Goal: Transaction & Acquisition: Purchase product/service

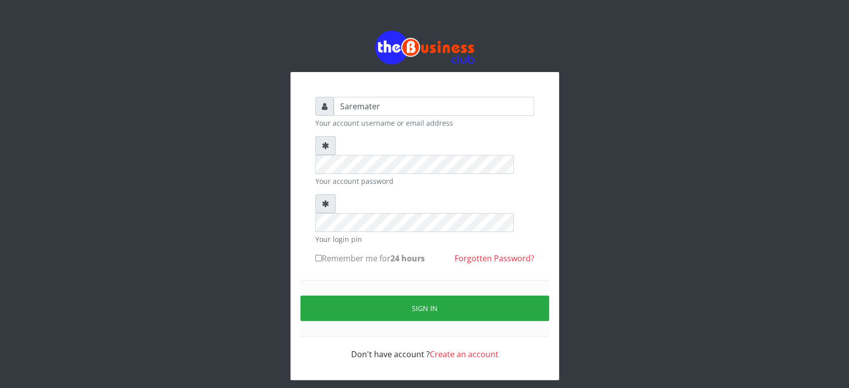
type input "Saremater"
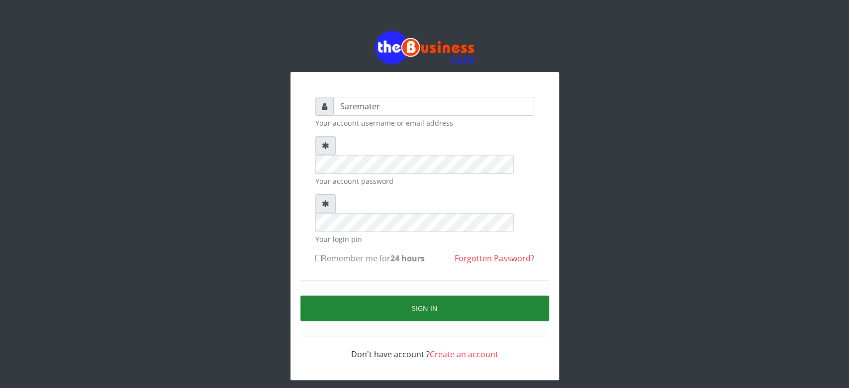
click at [424, 296] on button "Sign in" at bounding box center [424, 308] width 249 height 25
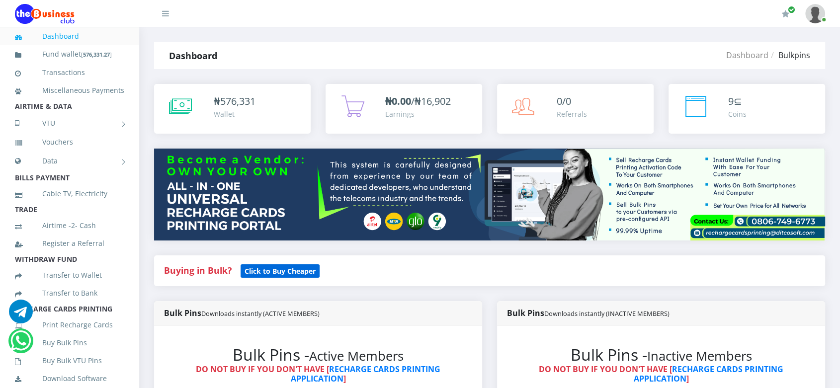
click at [267, 273] on b "Click to Buy Cheaper" at bounding box center [280, 271] width 71 height 9
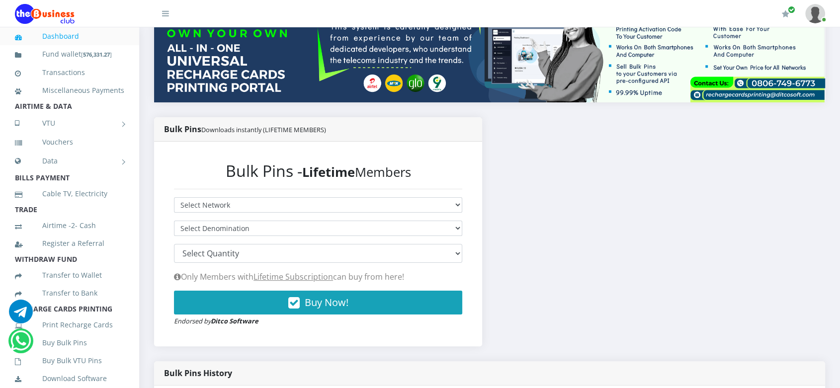
scroll to position [143, 0]
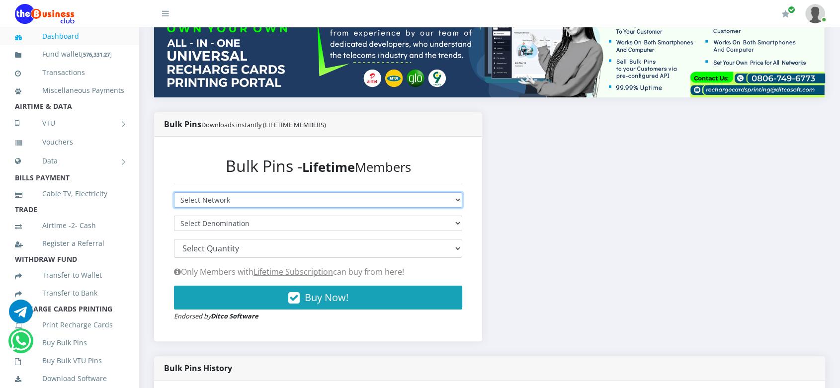
click at [284, 200] on select "Select Network MTN Globacom 9Mobile Airtel" at bounding box center [318, 199] width 288 height 15
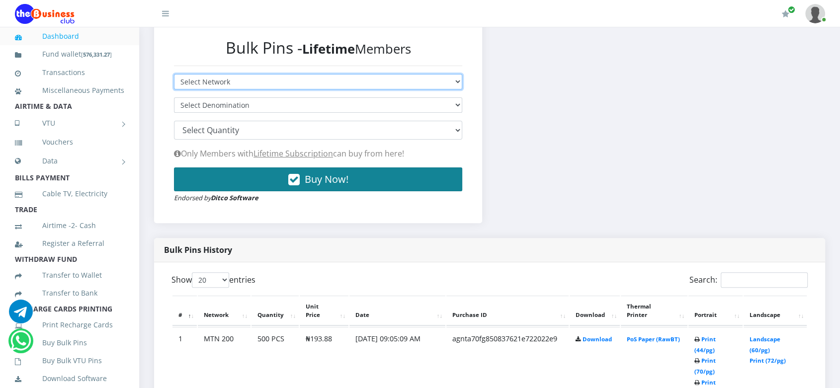
scroll to position [260, 0]
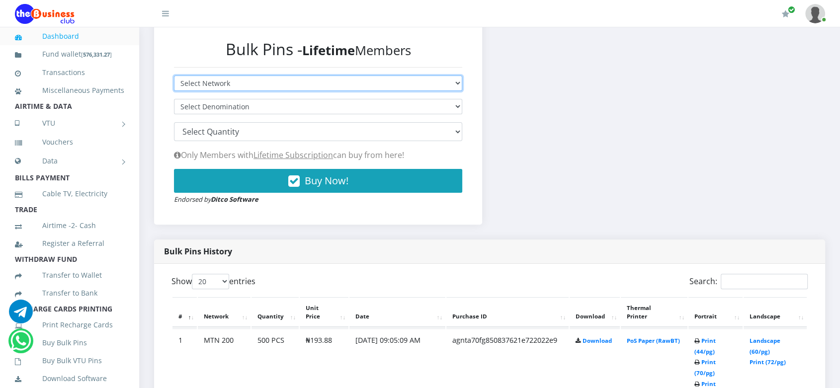
click at [299, 84] on select "Select Network MTN Globacom 9Mobile Airtel" at bounding box center [318, 83] width 288 height 15
select select "Airtel"
click at [174, 76] on select "Select Network MTN Globacom 9Mobile Airtel" at bounding box center [318, 83] width 288 height 15
click at [247, 104] on select "Select Denomination Airtel NGN100 - ₦96.28 Airtel NGN200 - ₦192.56 Airtel NGN50…" at bounding box center [318, 106] width 288 height 15
select select "481.4-500"
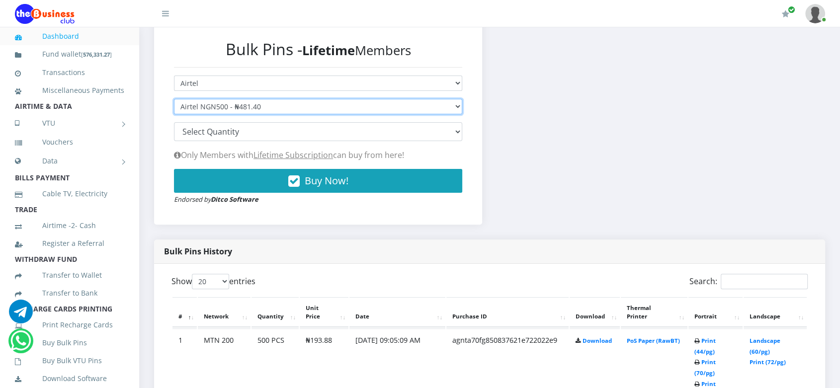
click at [174, 99] on select "Select Denomination Airtel NGN100 - ₦96.28 Airtel NGN200 - ₦192.56 Airtel NGN50…" at bounding box center [318, 106] width 288 height 15
click at [229, 130] on select "100 150 200 300 500 1000" at bounding box center [318, 131] width 288 height 19
select select "200"
click at [174, 122] on select "100 150 200 300 500 1000" at bounding box center [318, 131] width 288 height 19
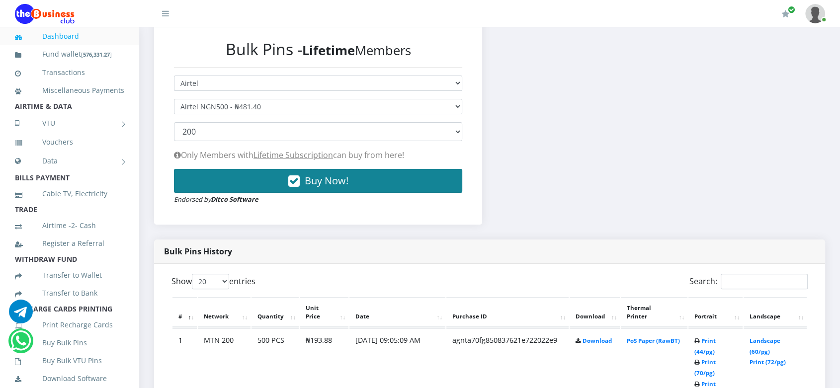
click at [282, 184] on button "Buy Now!" at bounding box center [318, 181] width 288 height 24
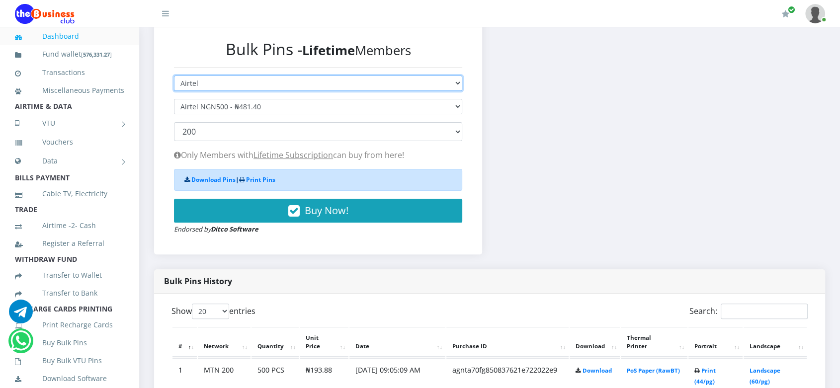
click at [259, 83] on select "Select Network MTN Globacom 9Mobile Airtel" at bounding box center [318, 83] width 288 height 15
select select "MTN"
click at [174, 76] on select "Select Network MTN Globacom 9Mobile Airtel" at bounding box center [318, 83] width 288 height 15
click at [253, 112] on select "Select Denomination" at bounding box center [318, 106] width 288 height 15
select select
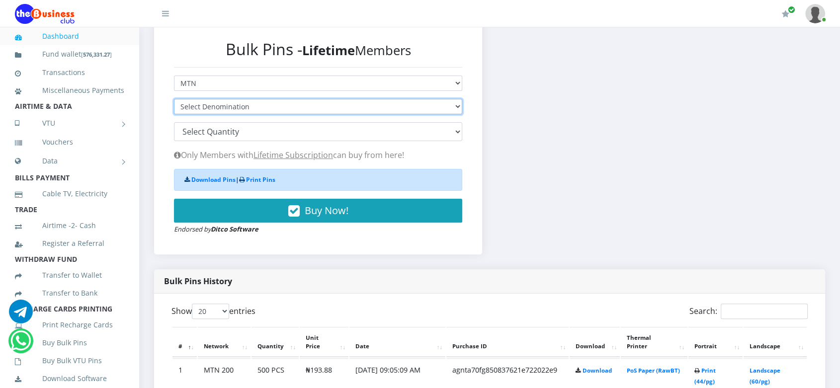
click at [255, 106] on select "Select Denomination" at bounding box center [318, 106] width 288 height 15
click at [255, 106] on select "Select Denomination MTN NGN100 - ₦96.94 MTN NGN200 - ₦193.88 MTN NGN400 - ₦387.…" at bounding box center [318, 106] width 288 height 15
select select "484.7-500"
click at [174, 99] on select "Select Denomination MTN NGN100 - ₦96.94 MTN NGN200 - ₦193.88 MTN NGN400 - ₦387.…" at bounding box center [318, 106] width 288 height 15
click at [260, 133] on select "100 150 200 300 500 1000" at bounding box center [318, 131] width 288 height 19
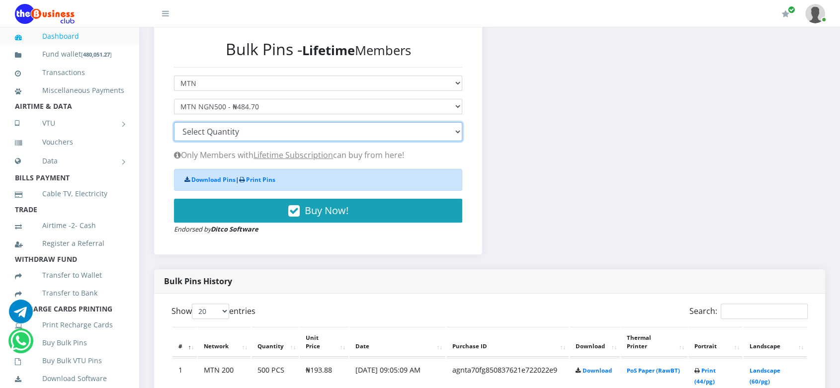
select select "200"
click at [174, 122] on select "100 150 200 300 500 1000" at bounding box center [318, 131] width 288 height 19
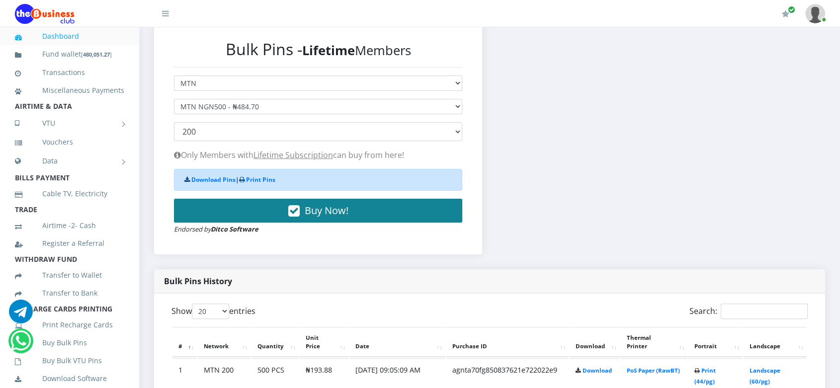
click at [263, 214] on button "Buy Now!" at bounding box center [318, 211] width 288 height 24
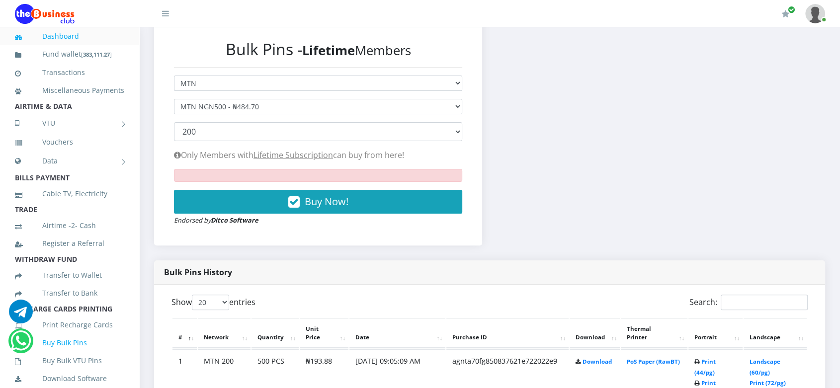
click at [60, 355] on link "Buy Bulk Pins" at bounding box center [69, 343] width 109 height 23
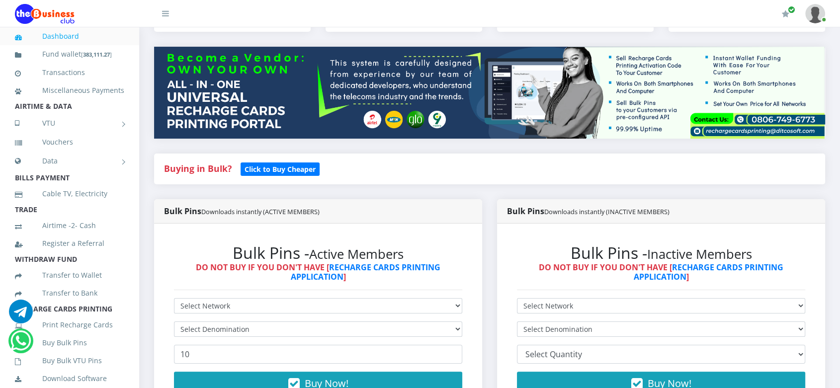
scroll to position [99, 0]
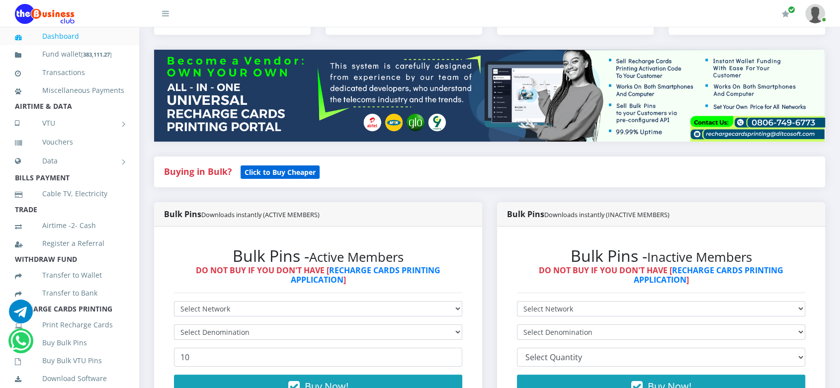
click at [261, 173] on b "Click to Buy Cheaper" at bounding box center [280, 172] width 71 height 9
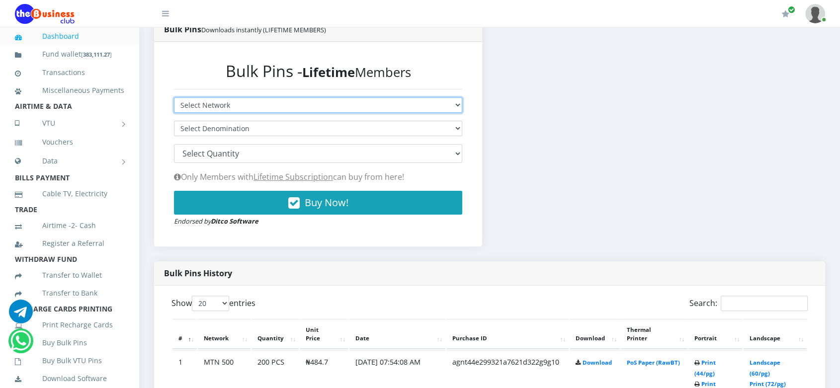
click at [292, 106] on select "Select Network MTN Globacom 9Mobile Airtel" at bounding box center [318, 104] width 288 height 15
select select "Airtel"
click at [174, 97] on select "Select Network MTN Globacom 9Mobile Airtel" at bounding box center [318, 104] width 288 height 15
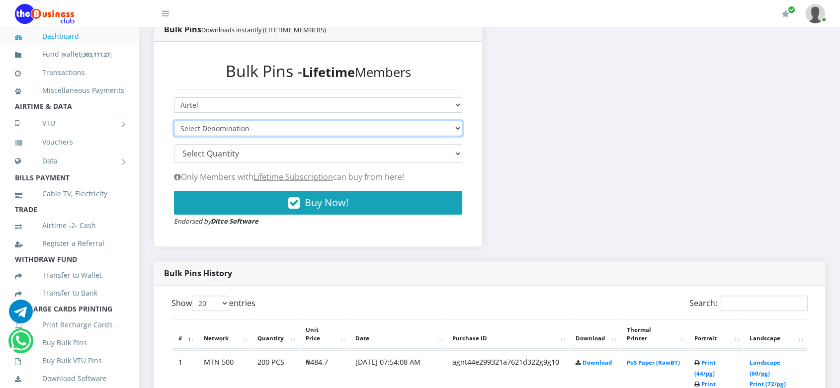
click at [285, 128] on select "Select Denomination" at bounding box center [318, 128] width 288 height 15
click at [317, 127] on select "Select Denomination" at bounding box center [318, 128] width 288 height 15
click at [441, 127] on select "Select Denomination" at bounding box center [318, 128] width 288 height 15
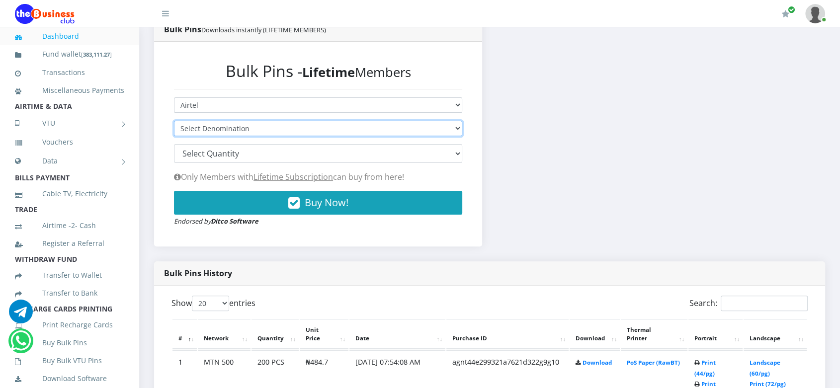
select select "96.28-100"
click at [174, 121] on select "Select Denomination Airtel NGN100 - ₦96.28 Airtel NGN200 - ₦192.56 Airtel NGN50…" at bounding box center [318, 128] width 288 height 15
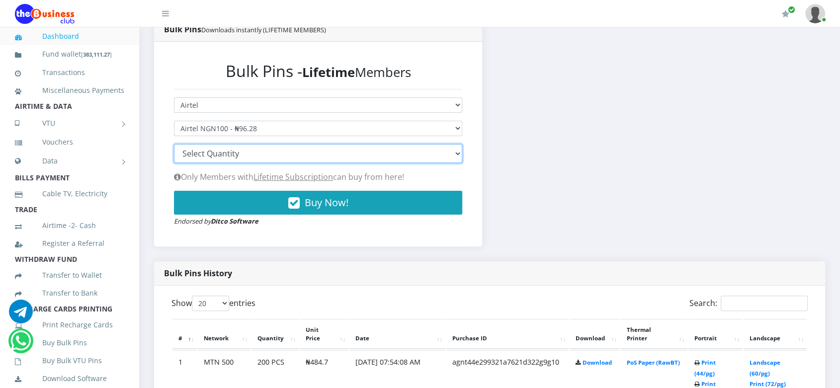
click at [342, 154] on select "100 150 200 300 500 1000" at bounding box center [318, 153] width 288 height 19
select select "1000"
click at [174, 144] on select "100 150 200 300 500 1000" at bounding box center [318, 153] width 288 height 19
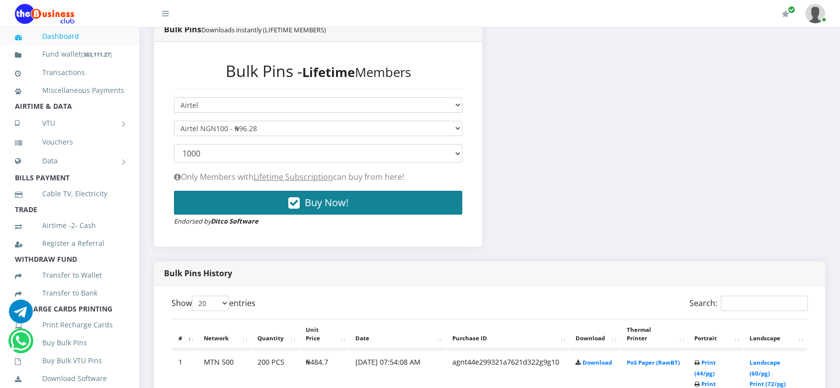
click at [339, 201] on span "Buy Now!" at bounding box center [327, 202] width 44 height 13
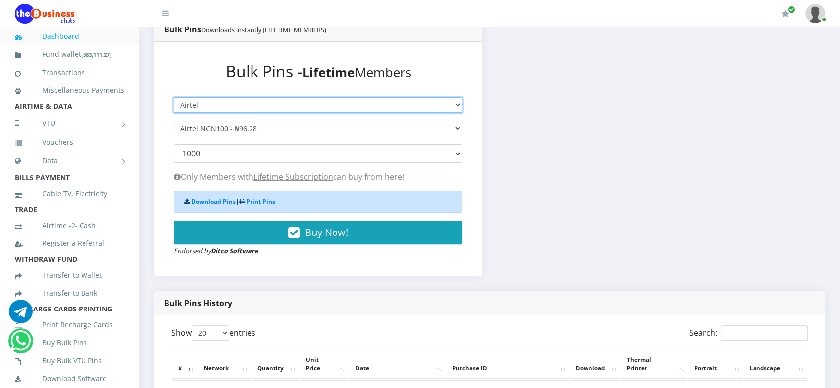
click at [295, 104] on select "Select Network MTN Globacom 9Mobile Airtel" at bounding box center [318, 104] width 288 height 15
select select "MTN"
click at [174, 97] on select "Select Network MTN Globacom 9Mobile Airtel" at bounding box center [318, 104] width 288 height 15
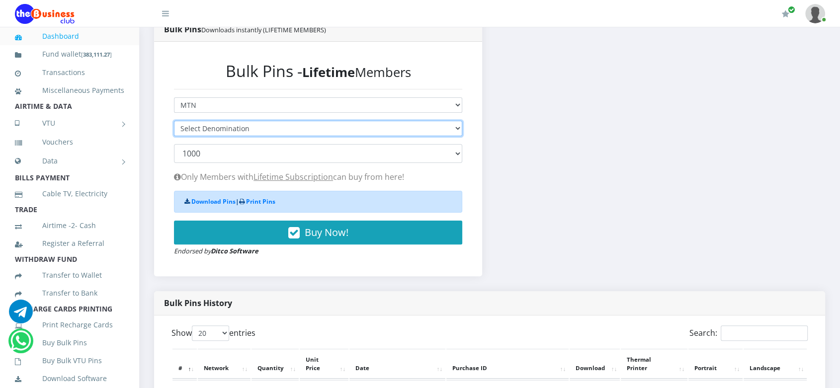
click at [301, 130] on select "Select Denomination" at bounding box center [318, 128] width 288 height 15
click at [315, 129] on select "Select Denomination" at bounding box center [318, 128] width 288 height 15
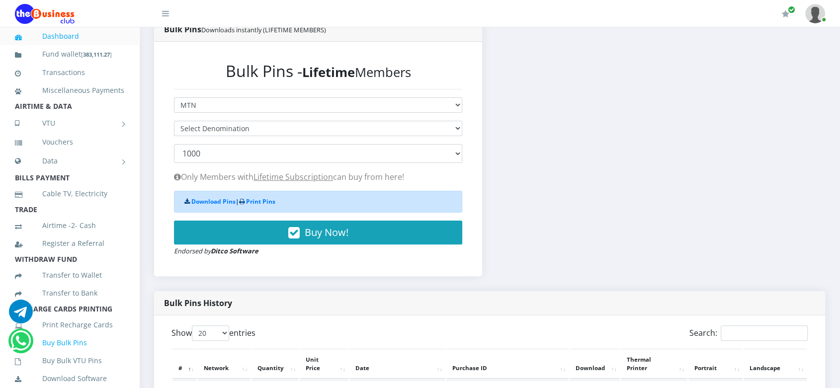
click at [72, 355] on link "Buy Bulk Pins" at bounding box center [69, 343] width 109 height 23
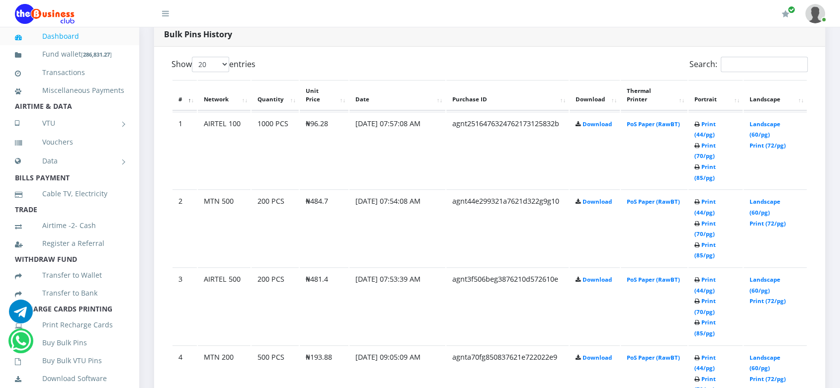
scroll to position [524, 0]
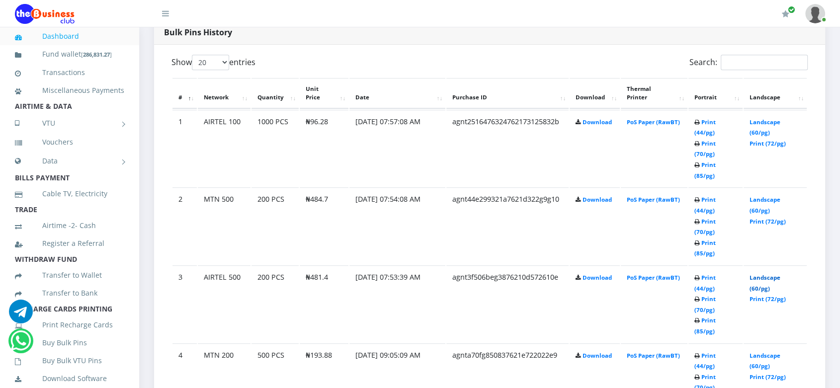
click at [760, 274] on link "Landscape (60/pg)" at bounding box center [765, 283] width 31 height 18
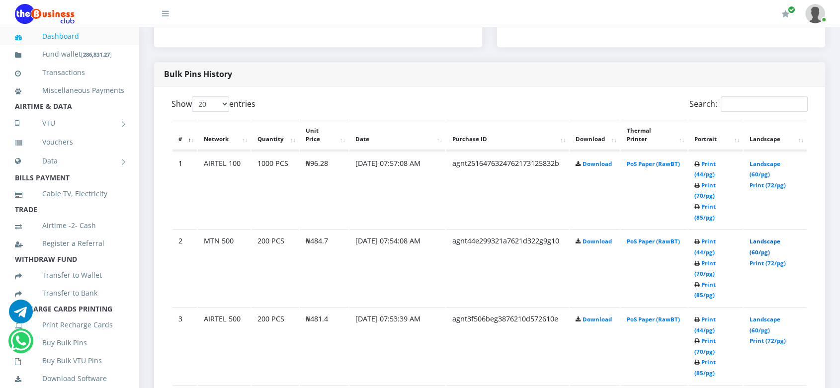
click at [762, 238] on link "Landscape (60/pg)" at bounding box center [765, 247] width 31 height 18
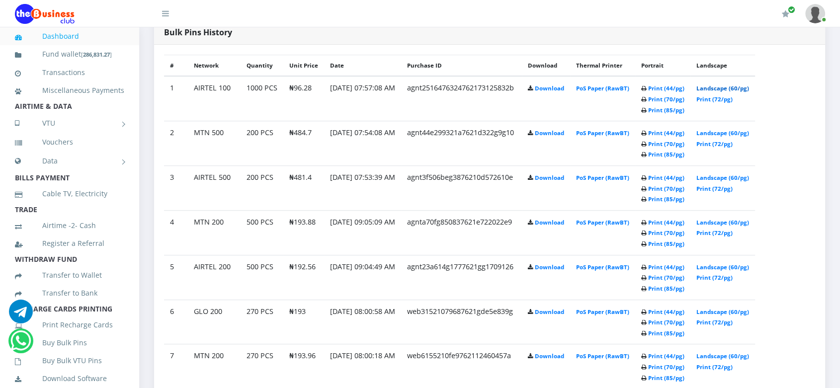
scroll to position [482, 0]
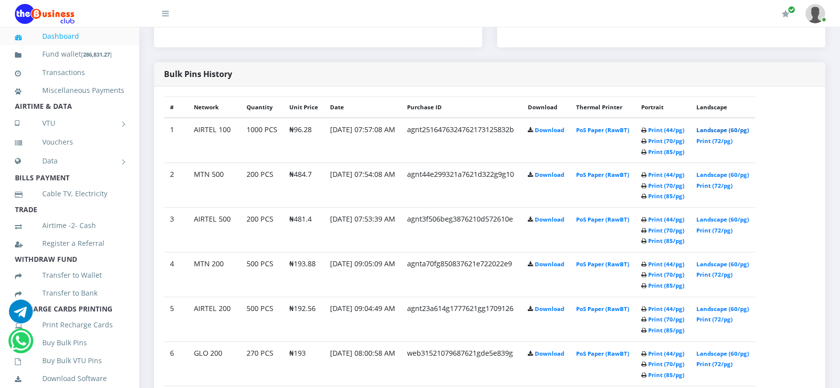
click at [727, 129] on link "Landscape (60/pg)" at bounding box center [723, 129] width 53 height 7
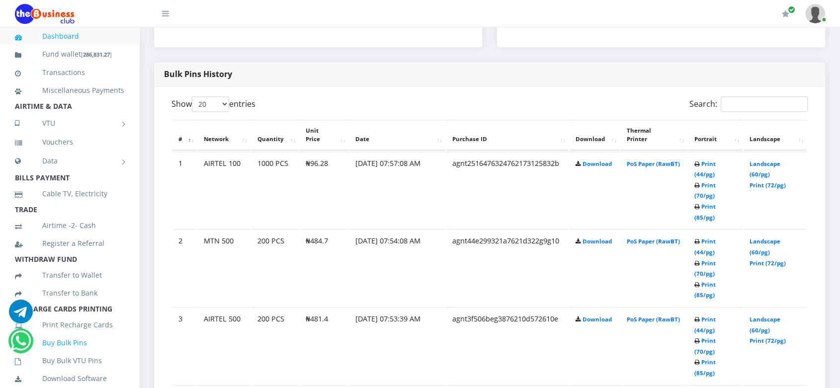
click at [65, 355] on link "Buy Bulk Pins" at bounding box center [69, 343] width 109 height 23
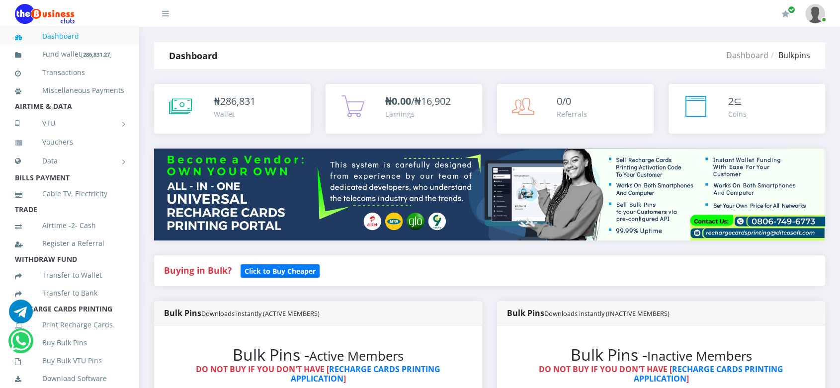
scroll to position [82, 0]
click at [267, 270] on b "Click to Buy Cheaper" at bounding box center [280, 271] width 71 height 9
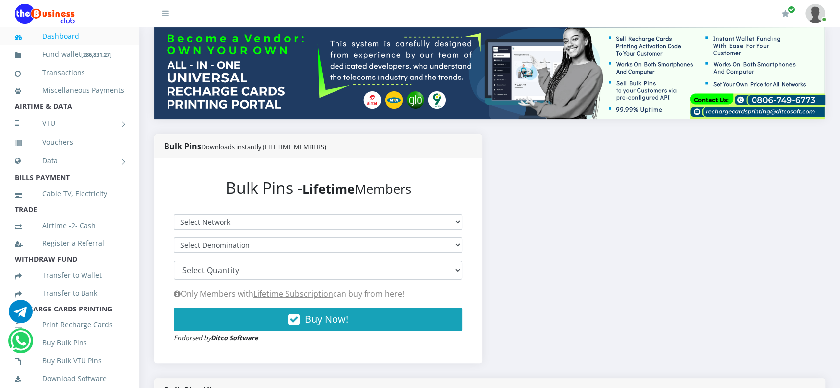
scroll to position [123, 0]
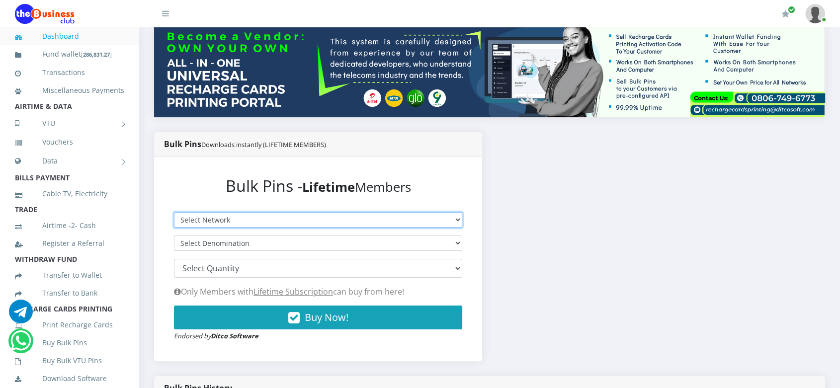
click at [288, 220] on select "Select Network MTN Globacom 9Mobile Airtel" at bounding box center [318, 219] width 288 height 15
select select "MTN"
click at [174, 212] on select "Select Network MTN Globacom 9Mobile Airtel" at bounding box center [318, 219] width 288 height 15
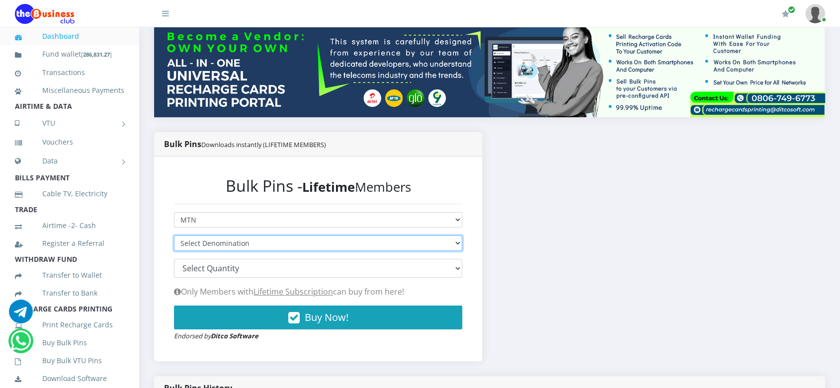
click at [276, 246] on select "Select Denomination" at bounding box center [318, 243] width 288 height 15
click at [276, 246] on select "Select Denomination MTN NGN100 - ₦96.94 MTN NGN200 - ₦193.88 MTN NGN400 - ₦387.…" at bounding box center [318, 243] width 288 height 15
select select "96.94-100"
click at [174, 236] on select "Select Denomination MTN NGN100 - ₦96.94 MTN NGN200 - ₦193.88 MTN NGN400 - ₦387.…" at bounding box center [318, 243] width 288 height 15
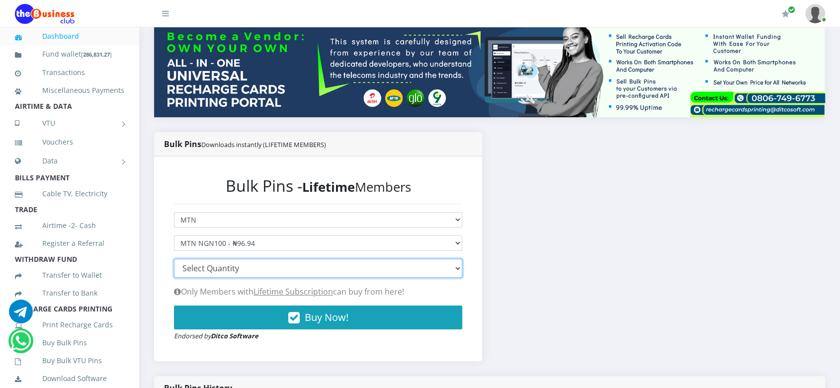
click at [254, 268] on select "100 150 200 300 500 1000" at bounding box center [318, 268] width 288 height 19
select select "1000"
click at [174, 259] on select "100 150 200 300 500 1000" at bounding box center [318, 268] width 288 height 19
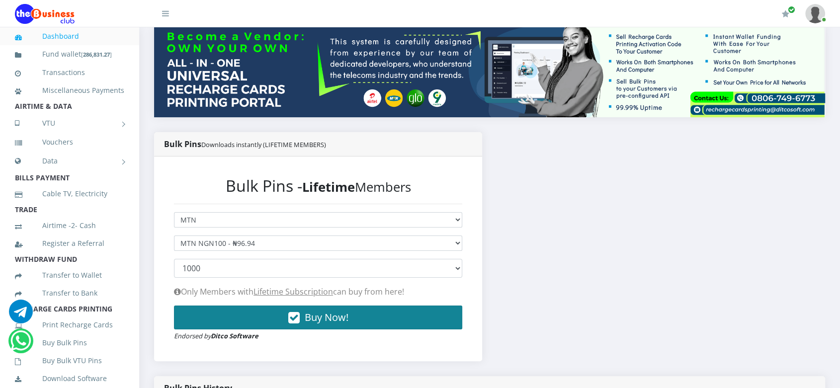
click at [317, 322] on span "Buy Now!" at bounding box center [327, 317] width 44 height 13
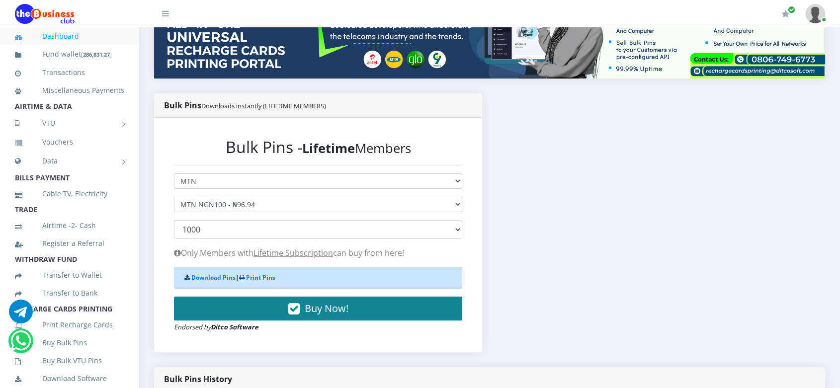
scroll to position [163, 0]
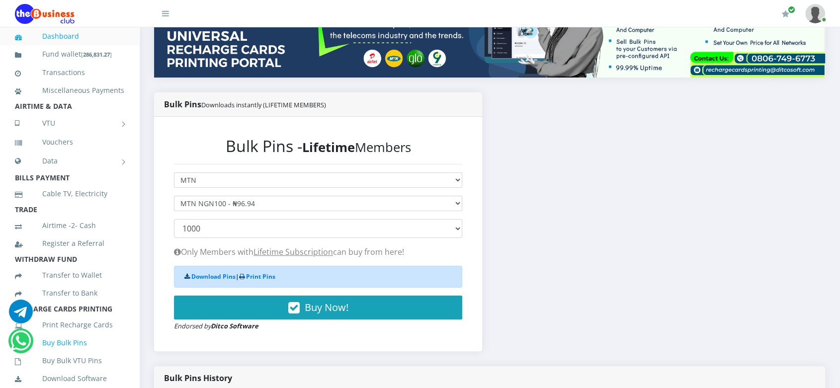
click at [64, 355] on link "Buy Bulk Pins" at bounding box center [69, 343] width 109 height 23
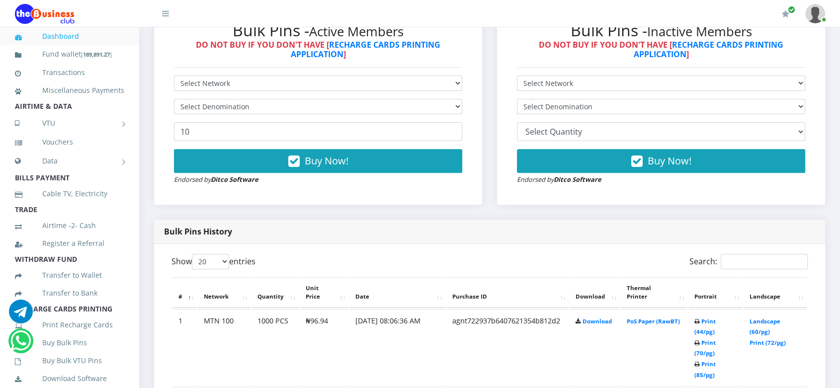
scroll to position [325, 0]
click at [769, 321] on link "Landscape (60/pg)" at bounding box center [765, 326] width 31 height 18
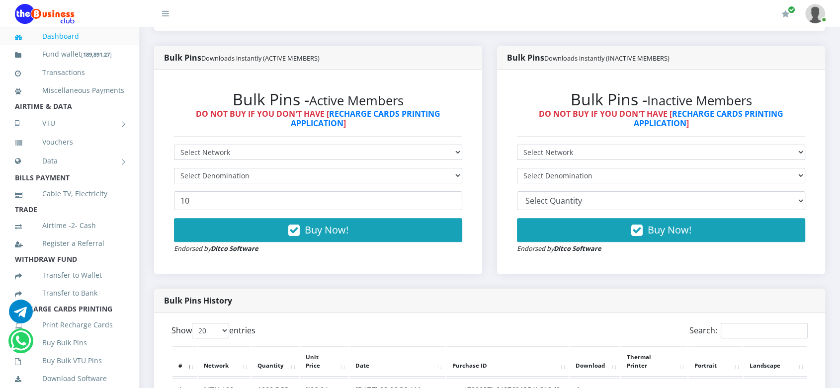
scroll to position [295, 0]
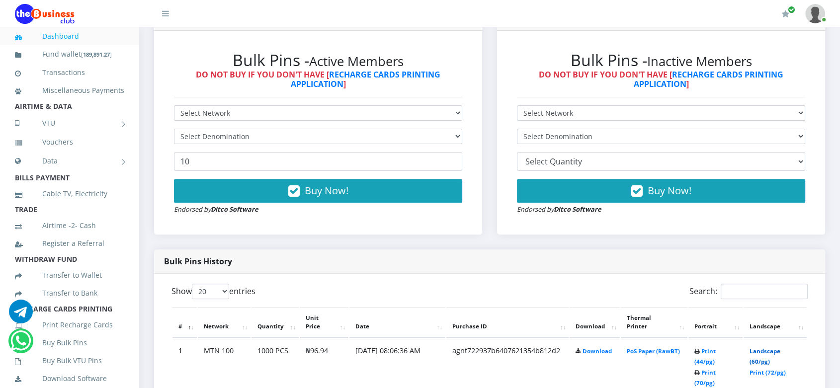
click at [755, 350] on link "Landscape (60/pg)" at bounding box center [765, 357] width 31 height 18
